Goal: Register for event/course

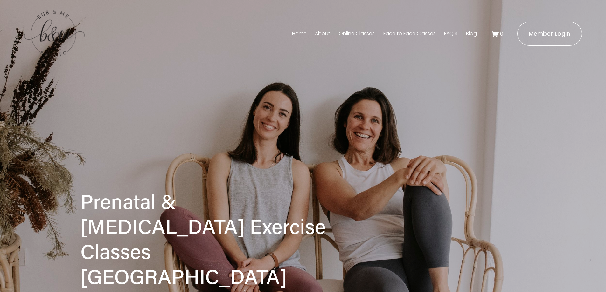
click at [416, 34] on link "Face to Face Classes" at bounding box center [409, 34] width 52 height 10
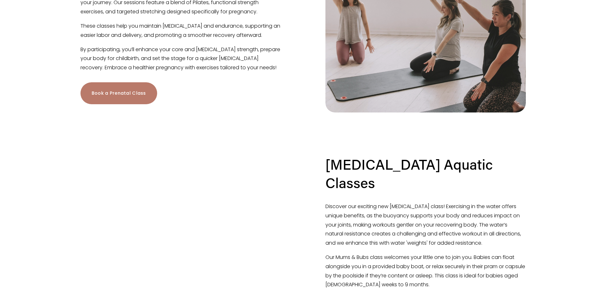
scroll to position [381, 0]
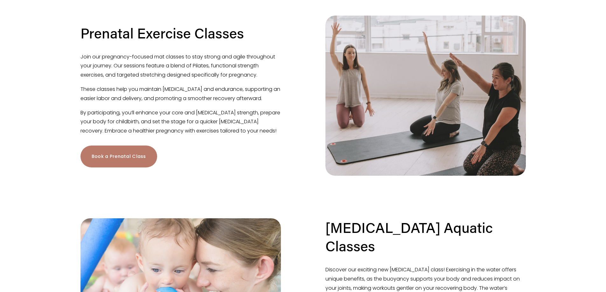
click at [135, 168] on link "Book a Prenatal Class" at bounding box center [118, 157] width 77 height 22
